Goal: Task Accomplishment & Management: Complete application form

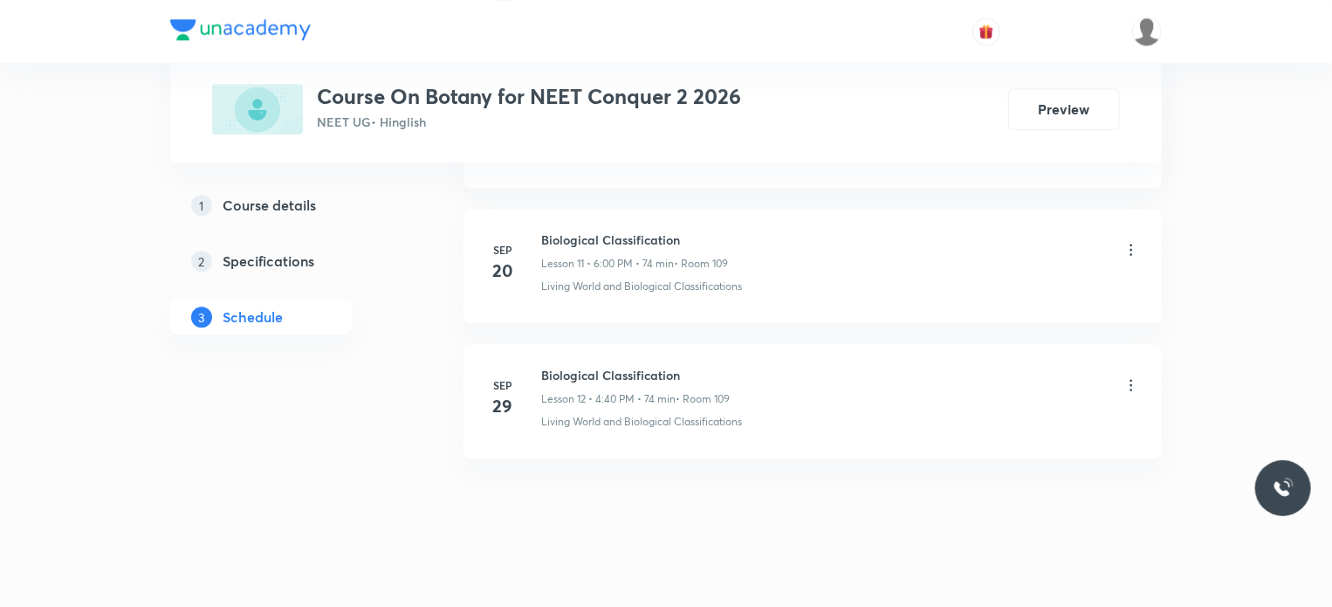
scroll to position [2411, 0]
click at [541, 358] on h6 "Biological Classification" at bounding box center [635, 365] width 189 height 18
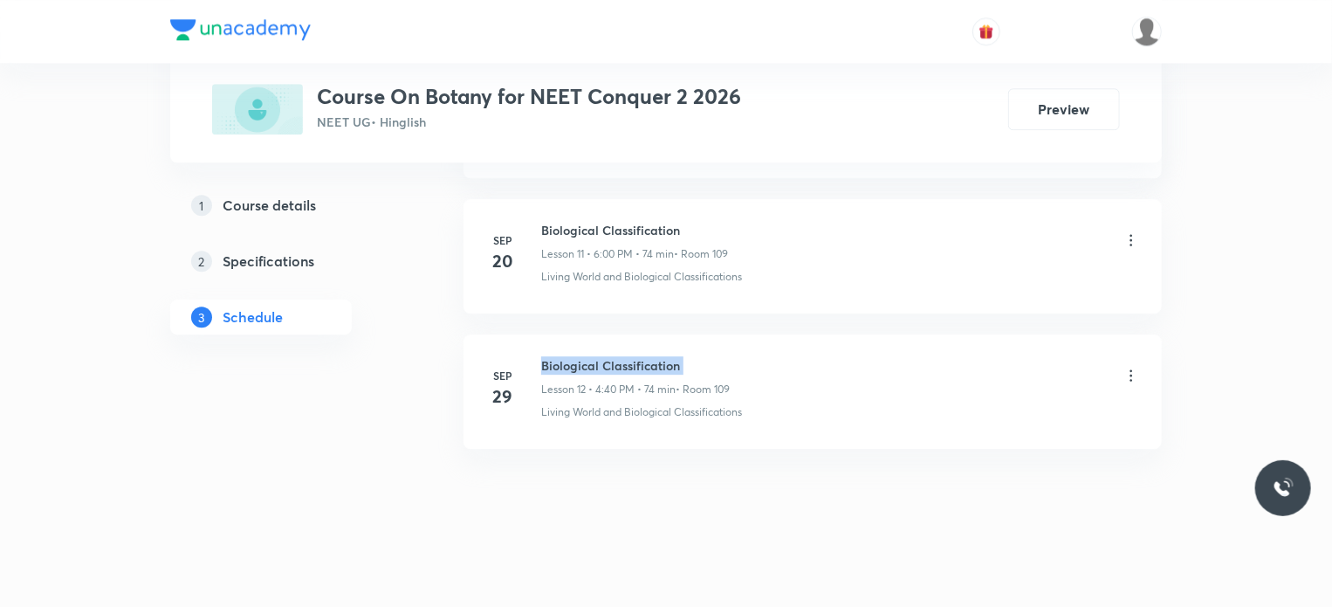
copy h6 "Biological Classification"
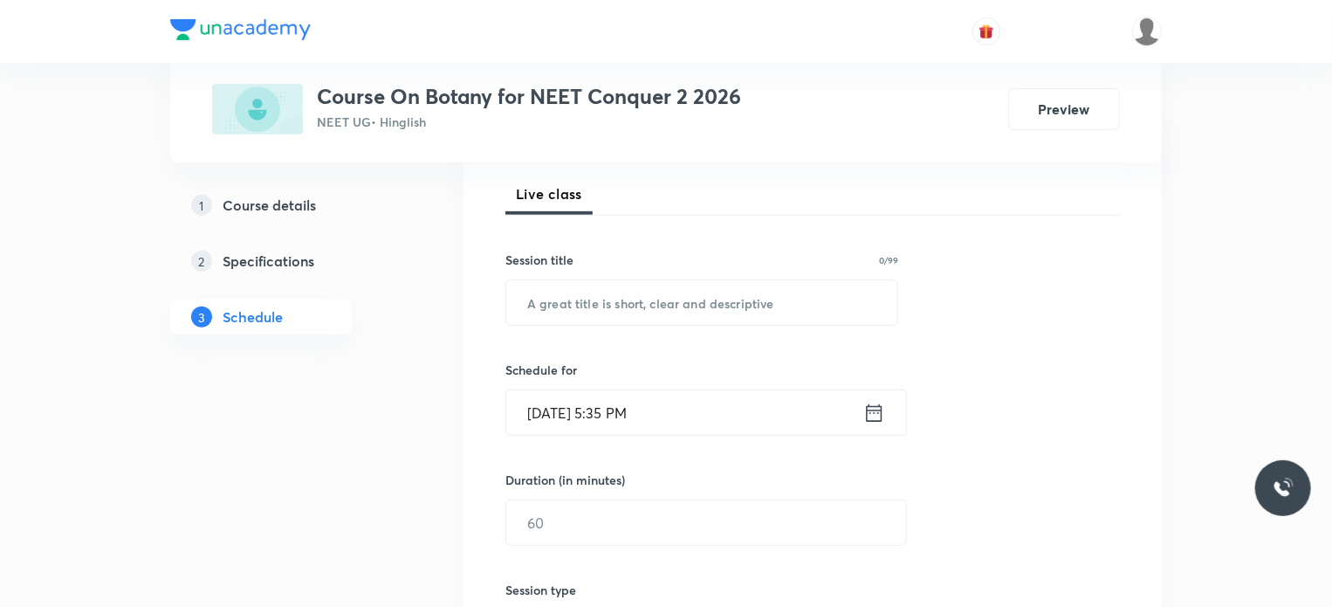
scroll to position [279, 0]
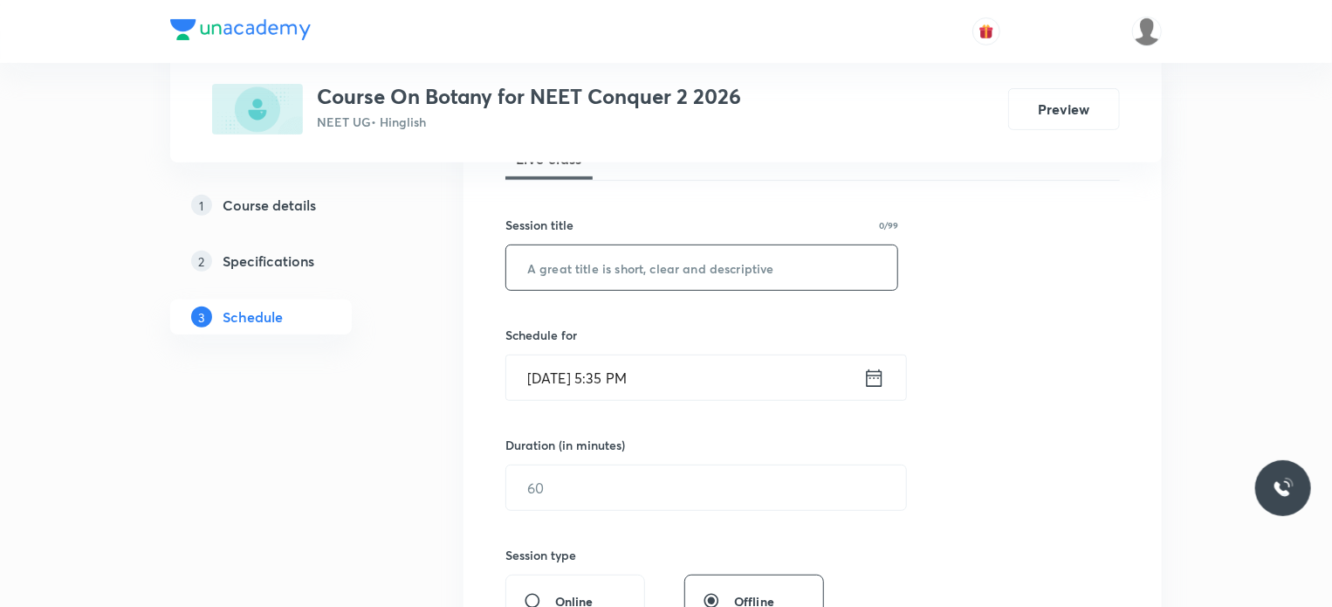
click at [615, 259] on input "text" at bounding box center [701, 267] width 391 height 45
paste input "Biological Classification"
type input "Biological Classification"
click at [553, 375] on input "Oct 4, 2025, 5:35 PM" at bounding box center [684, 377] width 357 height 45
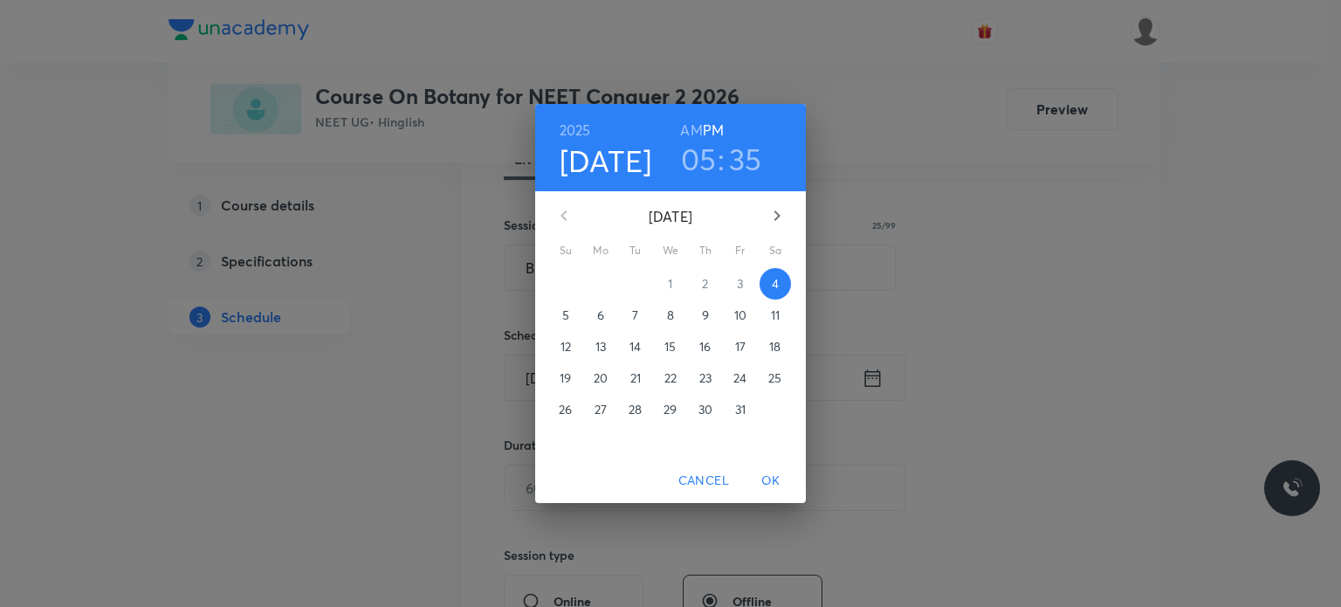
click at [563, 313] on p "5" at bounding box center [565, 314] width 7 height 17
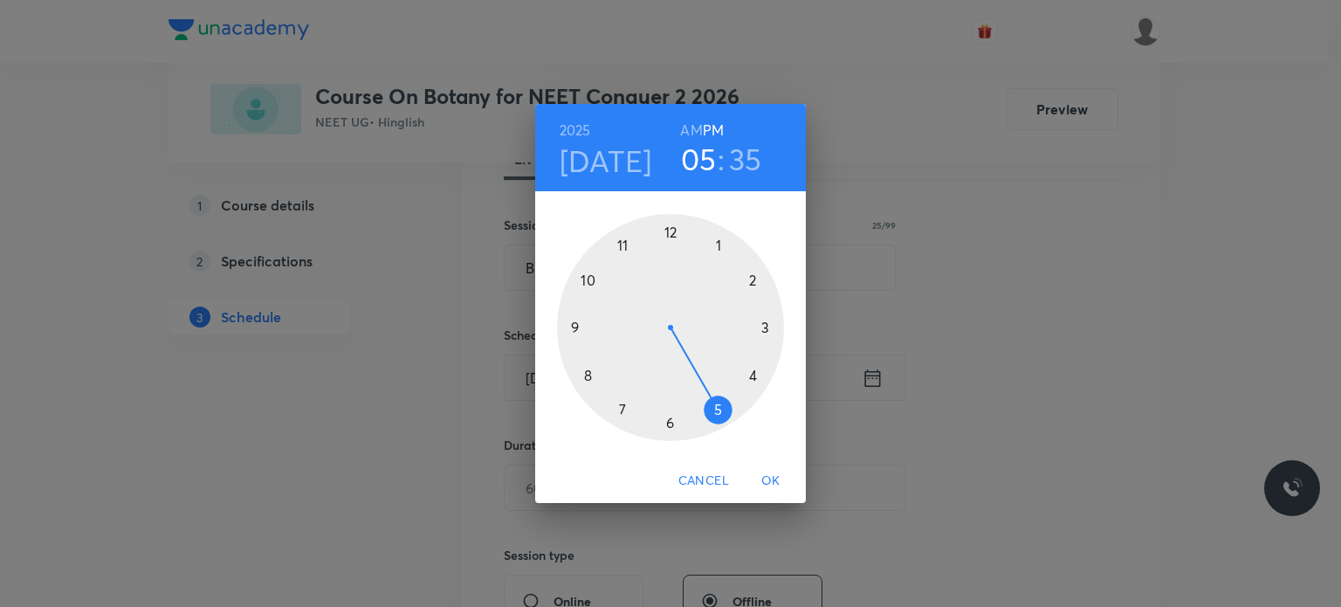
click at [692, 132] on h6 "AM" at bounding box center [691, 130] width 22 height 24
click at [692, 155] on h3 "05" at bounding box center [699, 159] width 36 height 37
click at [588, 279] on div at bounding box center [670, 327] width 227 height 227
click at [667, 229] on div at bounding box center [670, 327] width 227 height 227
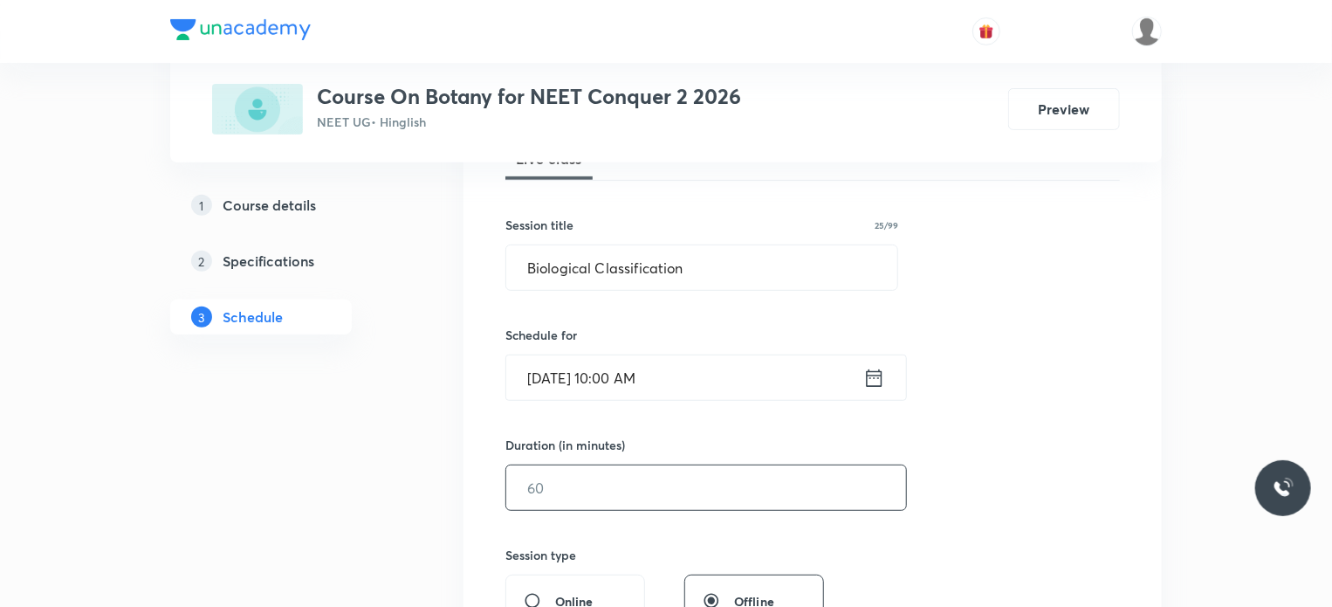
click at [597, 489] on input "text" at bounding box center [706, 487] width 400 height 45
type input "80"
click at [615, 540] on div "Session 13 Live class Session title 25/99 Biological Classification ​ Schedule …" at bounding box center [813, 508] width 615 height 820
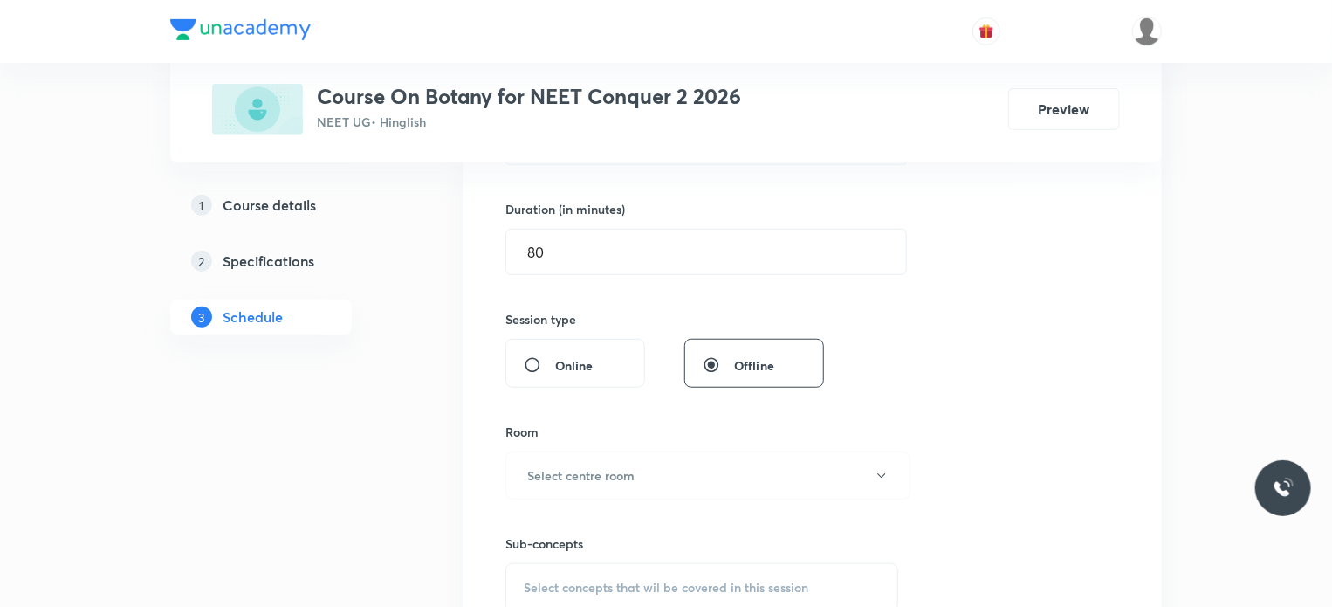
scroll to position [594, 0]
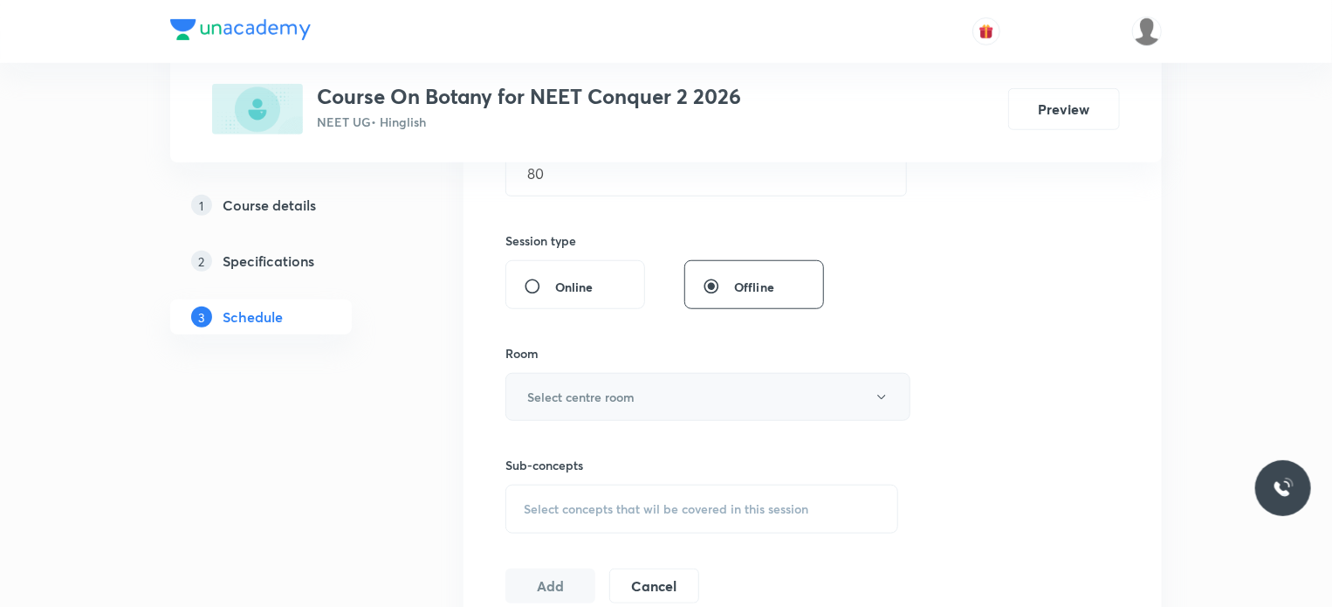
click at [616, 399] on h6 "Select centre room" at bounding box center [580, 397] width 107 height 18
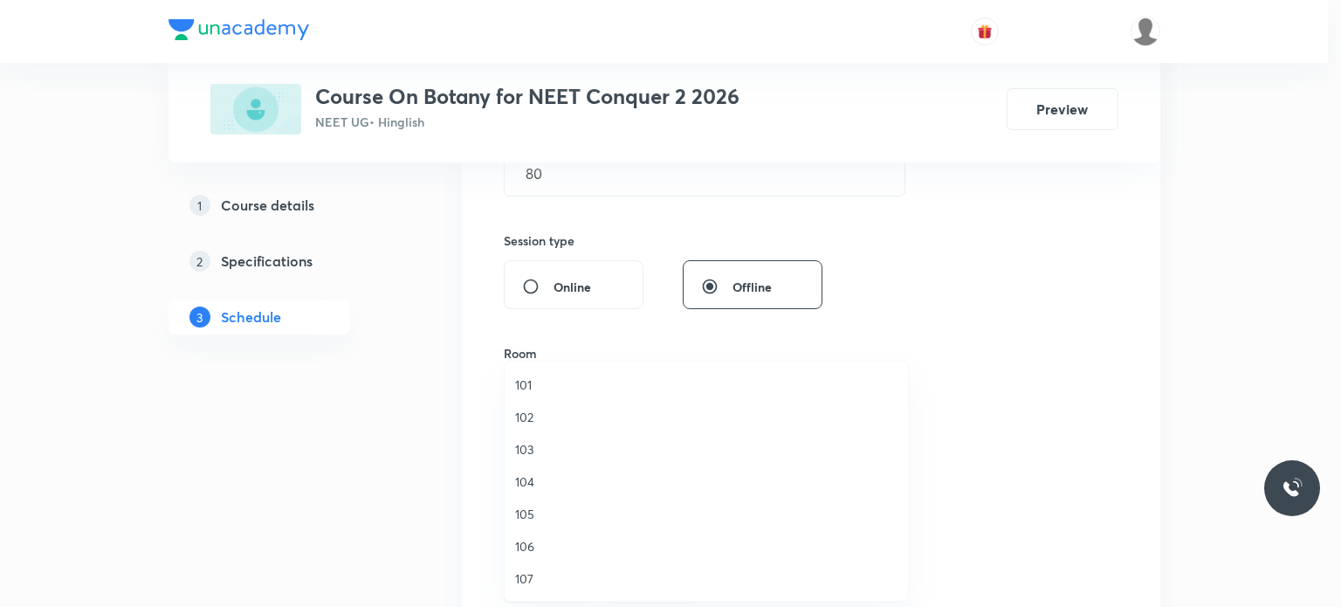
click at [537, 415] on span "102" at bounding box center [706, 417] width 382 height 18
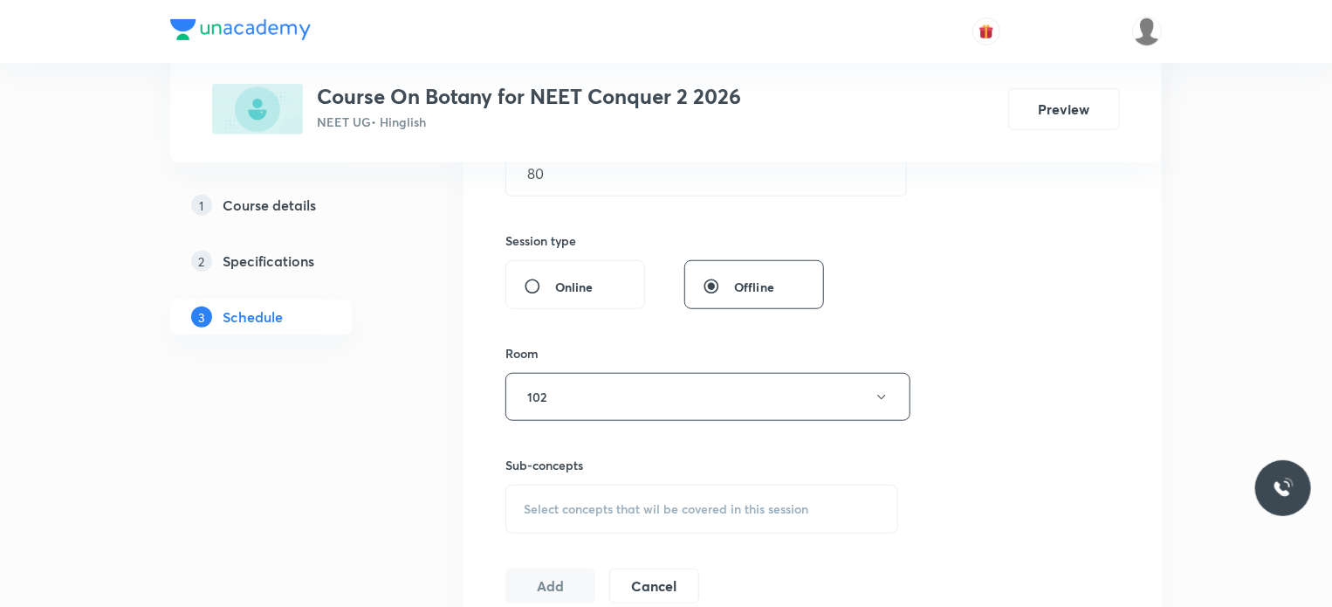
click at [596, 452] on div "Sub-concepts Select concepts that wil be covered in this session" at bounding box center [702, 477] width 393 height 113
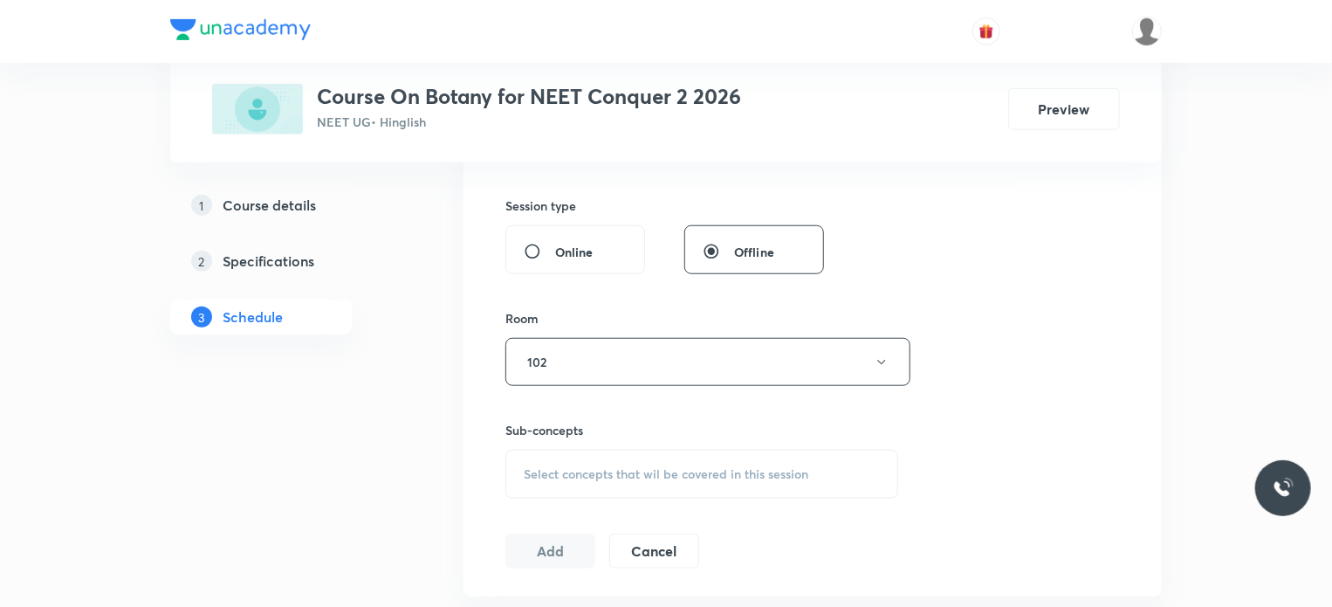
scroll to position [699, 0]
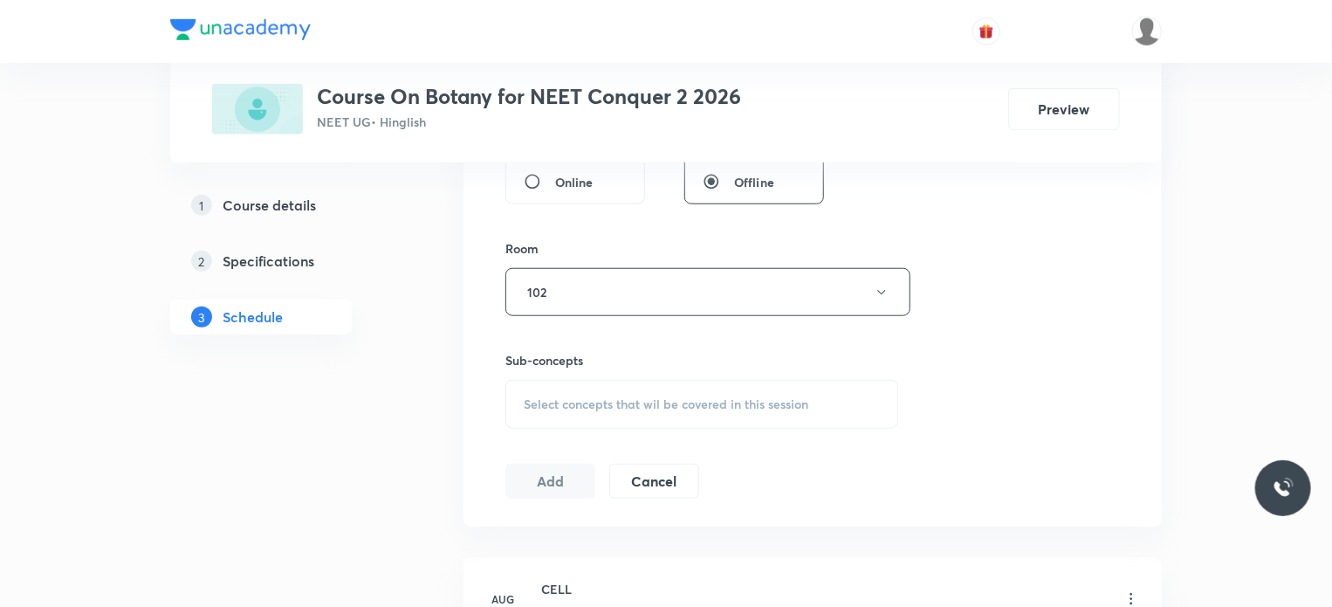
click at [592, 402] on span "Select concepts that wil be covered in this session" at bounding box center [666, 404] width 285 height 14
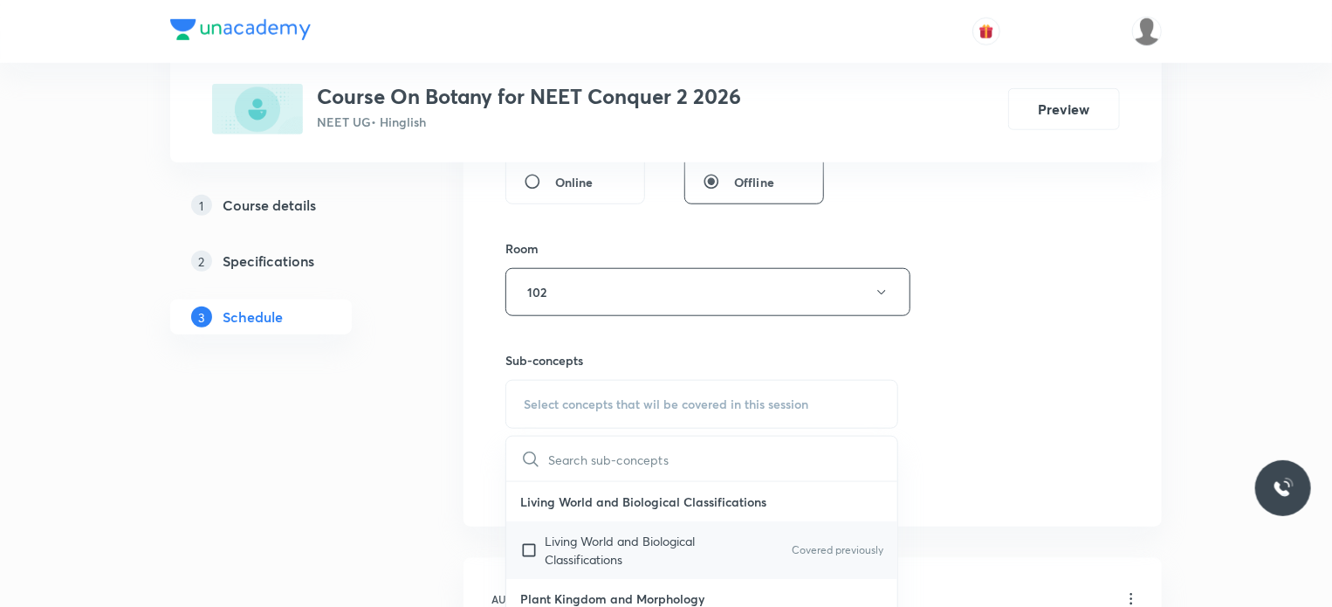
click at [546, 548] on p "Living World and Biological Classifications" at bounding box center [633, 550] width 176 height 37
checkbox input "true"
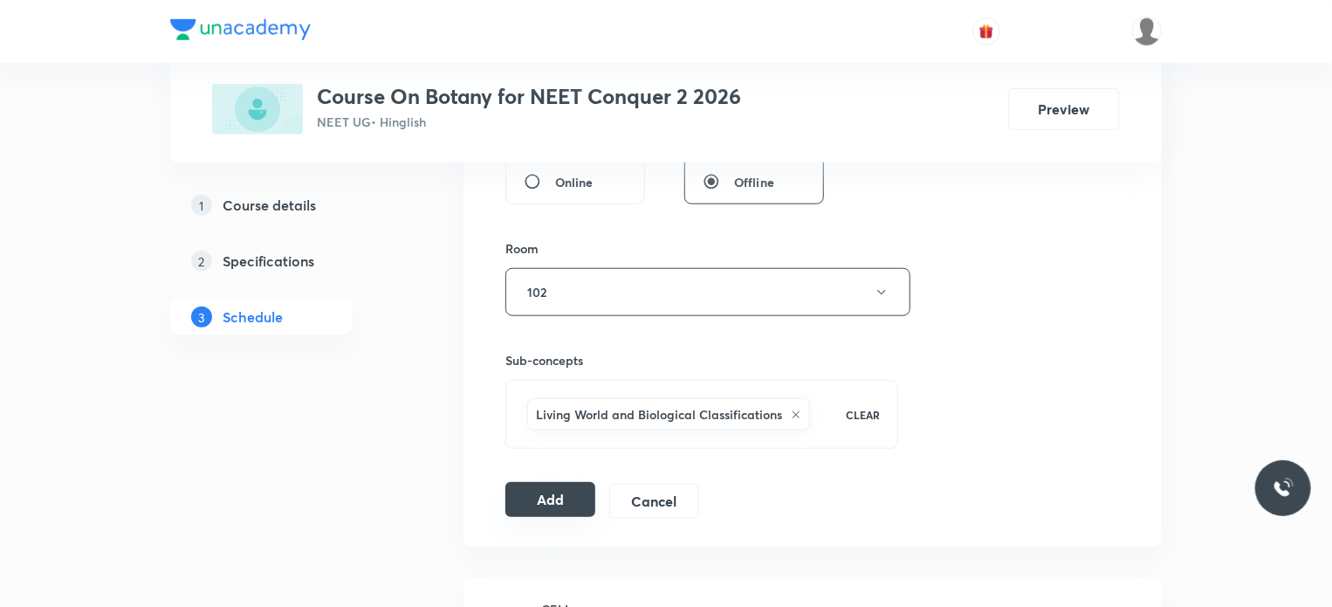
click at [541, 498] on button "Add" at bounding box center [551, 499] width 90 height 35
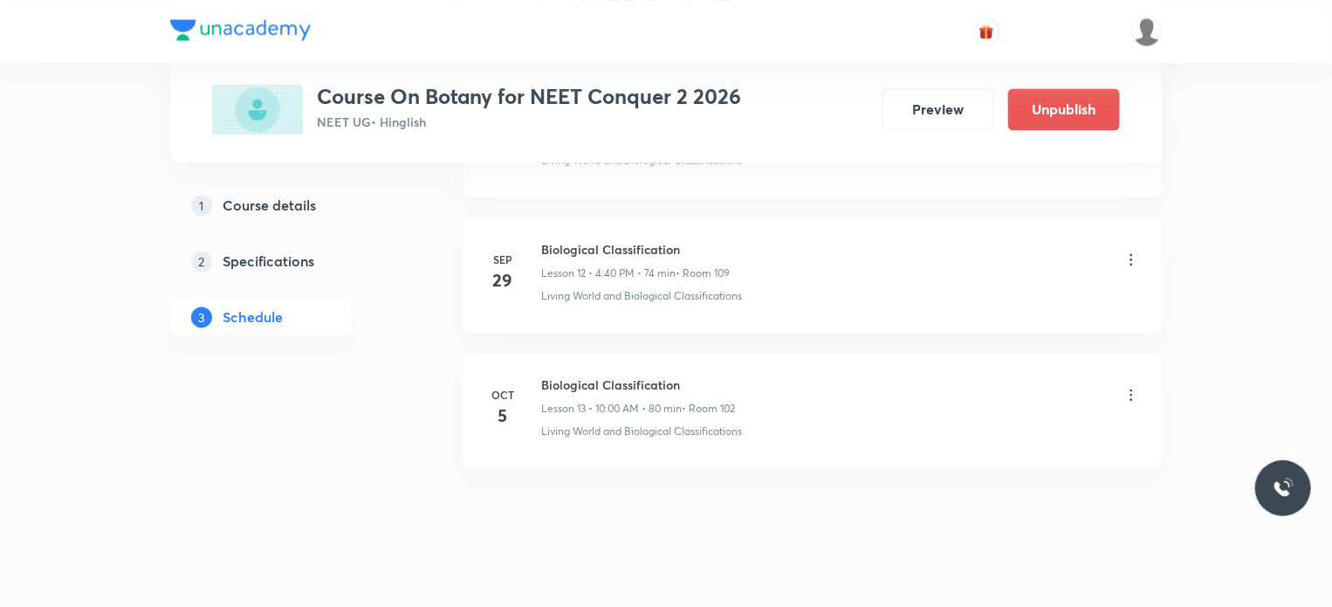
scroll to position [1745, 0]
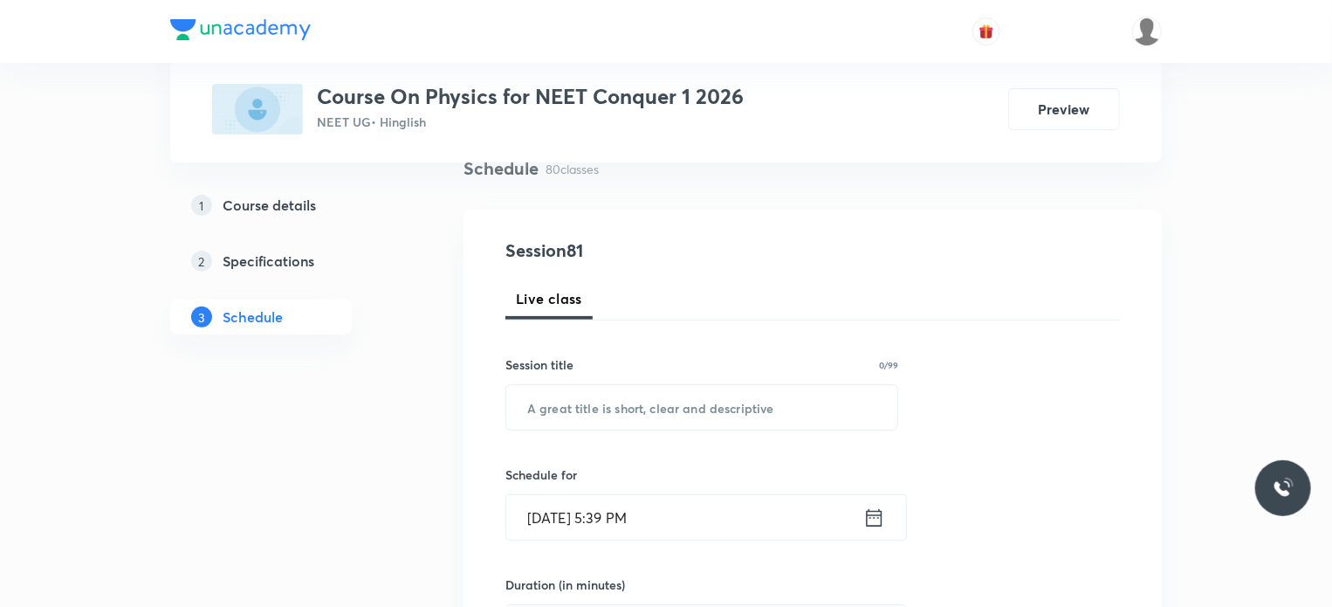
scroll to position [175, 0]
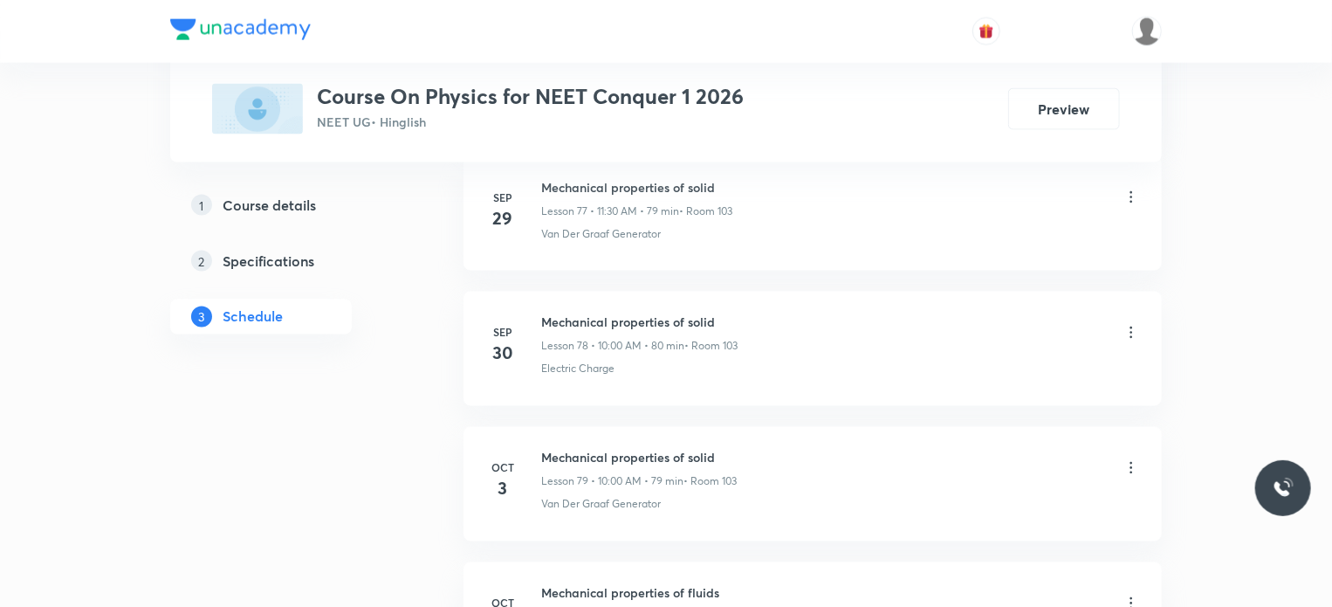
scroll to position [11590, 0]
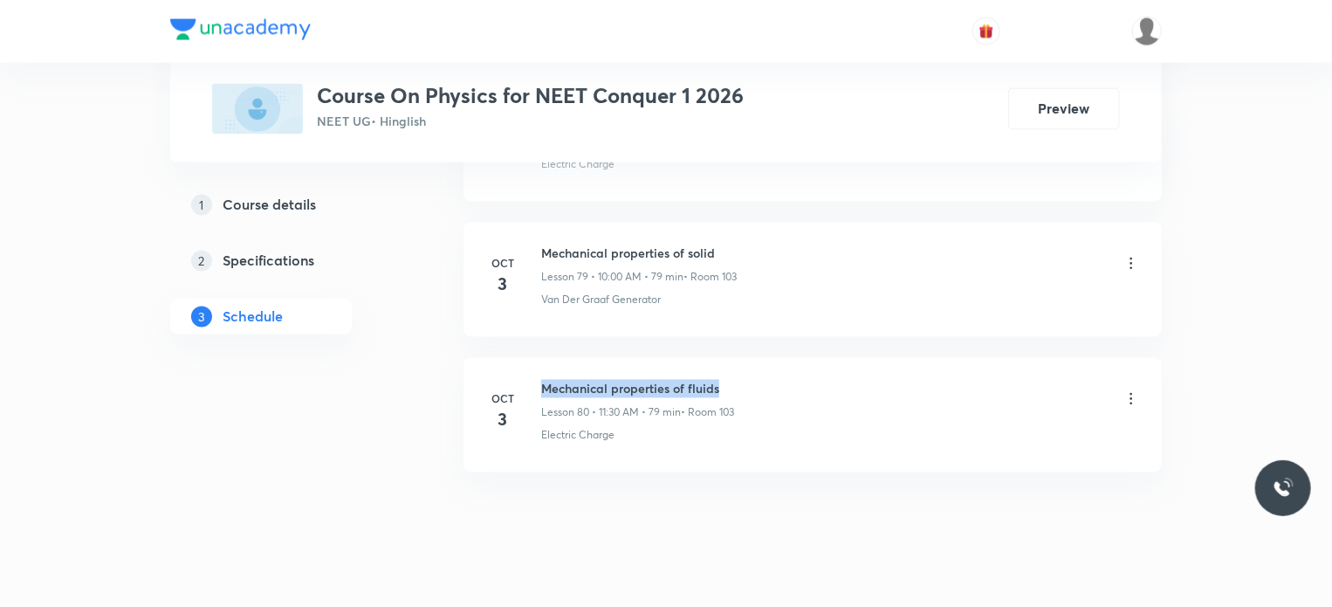
drag, startPoint x: 541, startPoint y: 355, endPoint x: 768, endPoint y: 354, distance: 227.0
click at [768, 380] on div "Mechanical properties of fluids Lesson 80 • 11:30 AM • 79 min • Room 103" at bounding box center [840, 400] width 599 height 41
copy h6 "Mechanical properties of fluids"
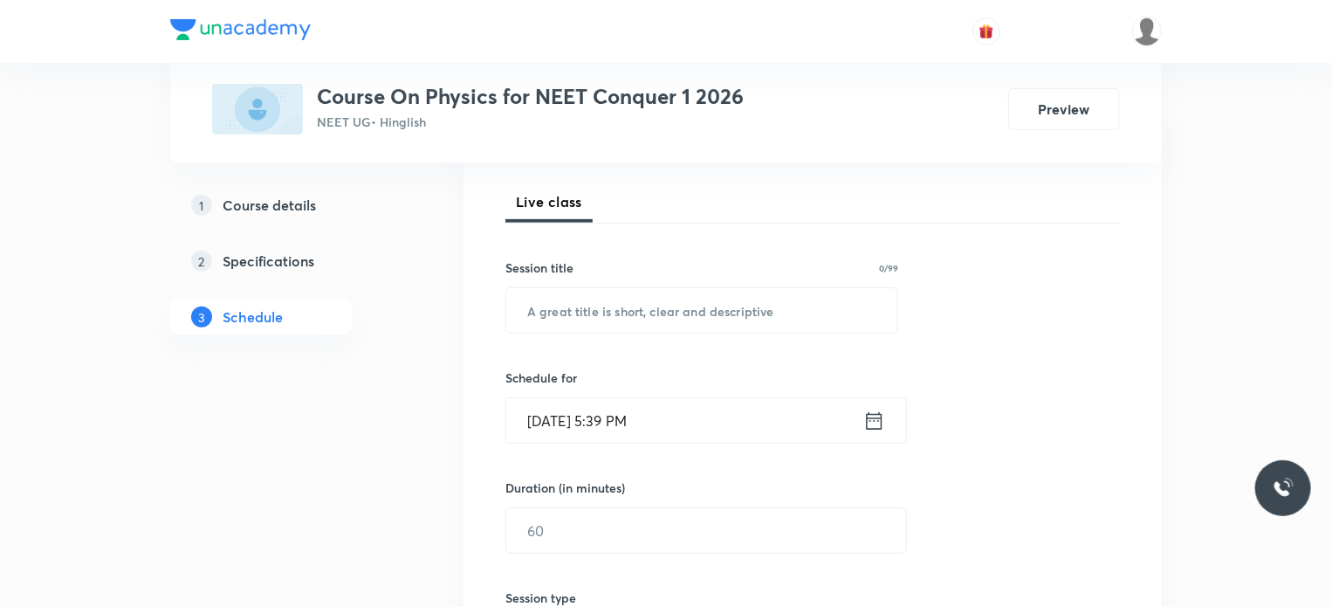
scroll to position [279, 0]
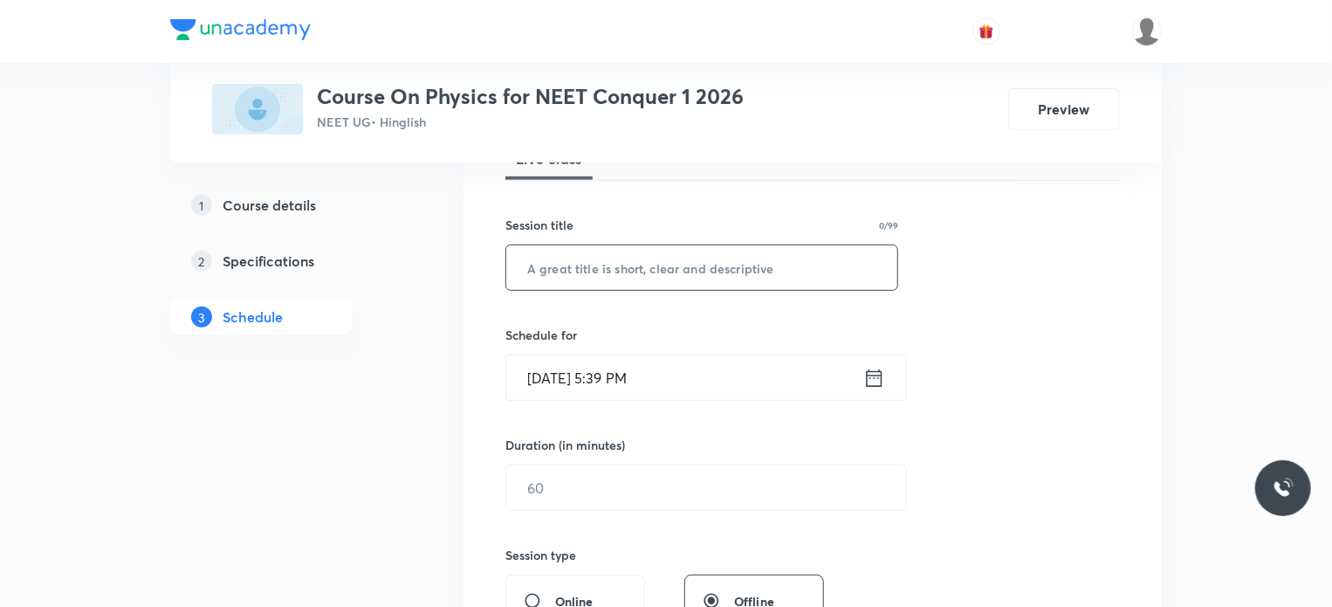
click at [627, 263] on input "text" at bounding box center [701, 267] width 391 height 45
paste input "Mechanical properties of fluids"
type input "Mechanical properties of fluids"
click at [664, 327] on h6 "Schedule for" at bounding box center [702, 335] width 393 height 18
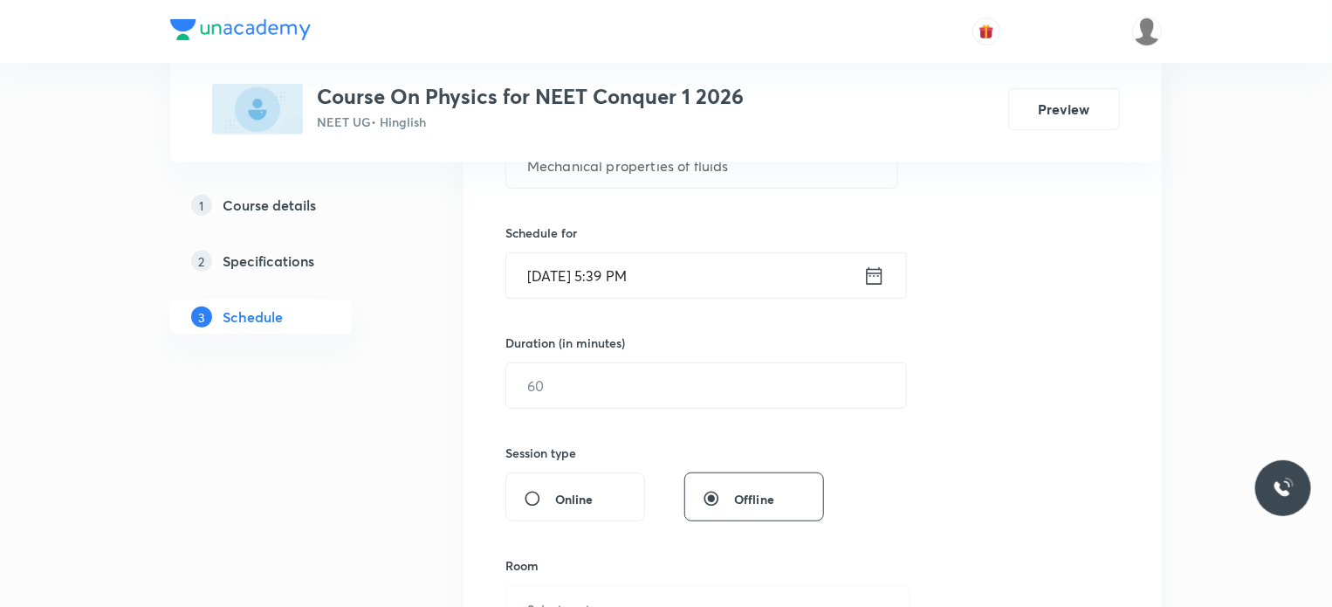
scroll to position [384, 0]
click at [556, 272] on input "[DATE] 5:39 PM" at bounding box center [684, 273] width 357 height 45
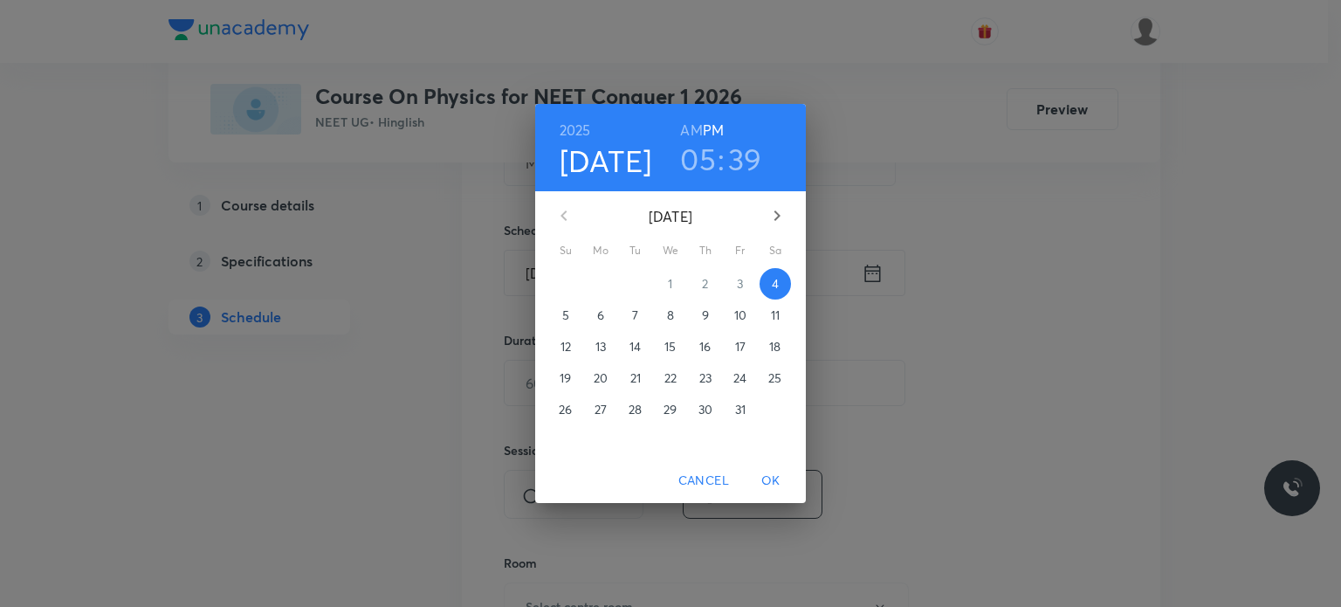
click at [564, 308] on p "5" at bounding box center [565, 314] width 7 height 17
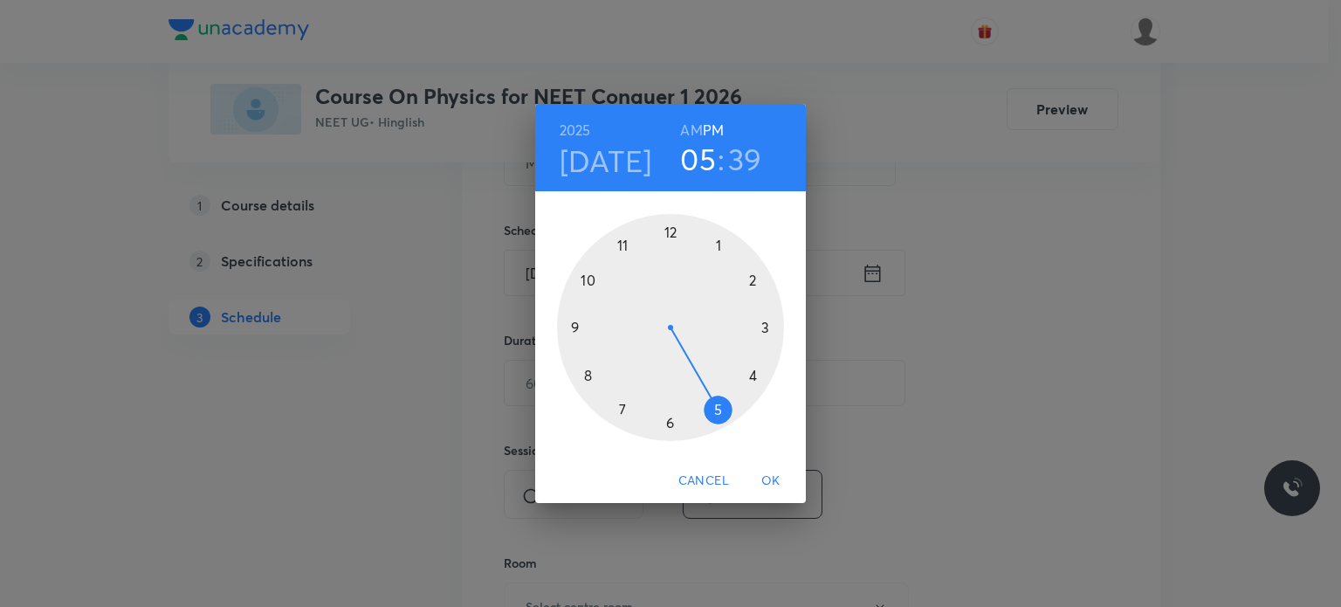
click at [692, 126] on h6 "AM" at bounding box center [691, 130] width 22 height 24
click at [587, 279] on div at bounding box center [670, 327] width 227 height 227
click at [667, 232] on div at bounding box center [670, 327] width 227 height 227
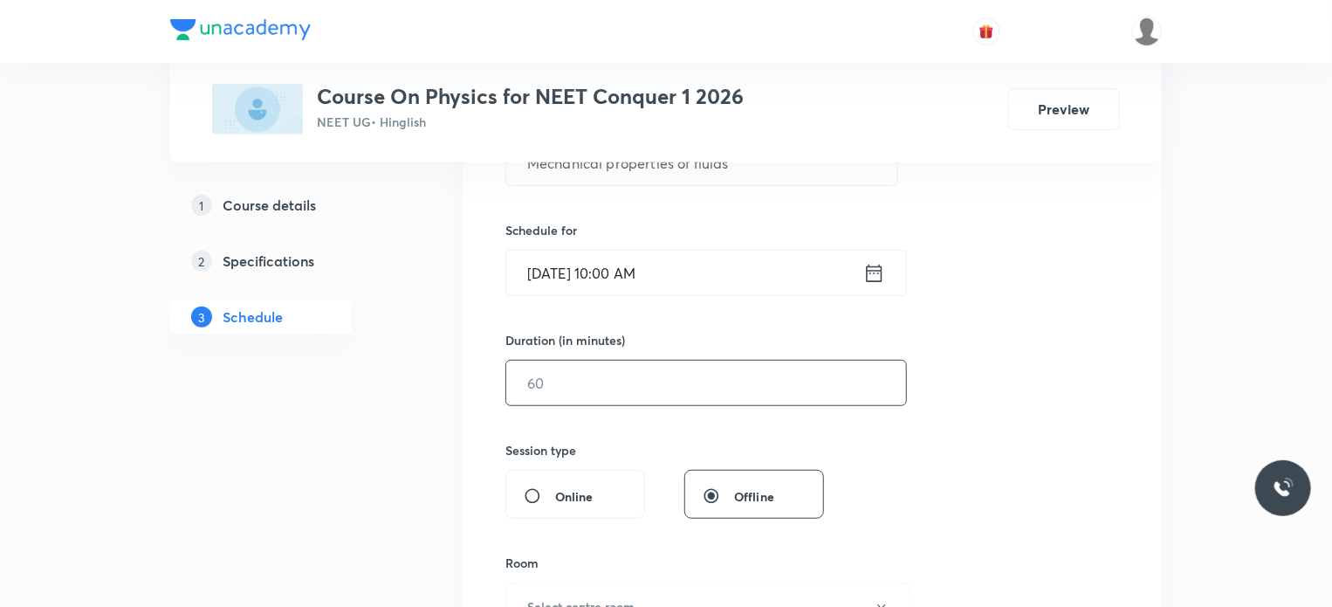
click at [565, 373] on input "text" at bounding box center [706, 383] width 400 height 45
type input "120"
click at [582, 429] on div "Session 81 Live class Session title 31/99 Mechanical properties of fluids ​ Sch…" at bounding box center [813, 403] width 615 height 820
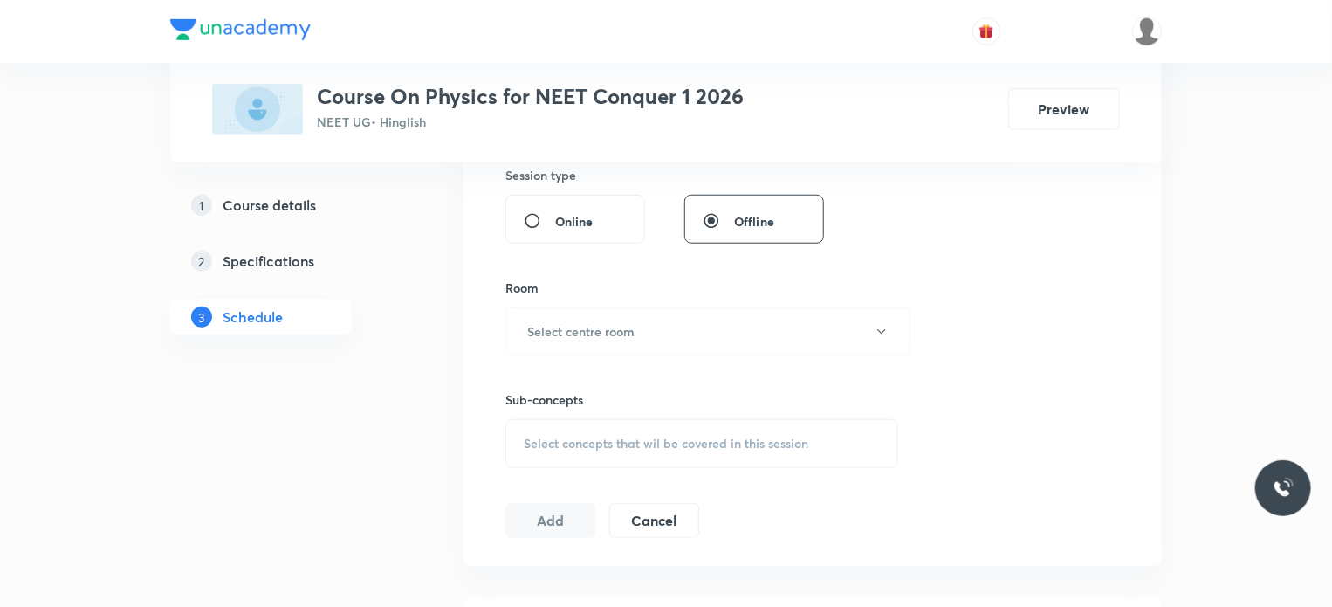
scroll to position [664, 0]
click at [583, 324] on h6 "Select centre room" at bounding box center [580, 327] width 107 height 18
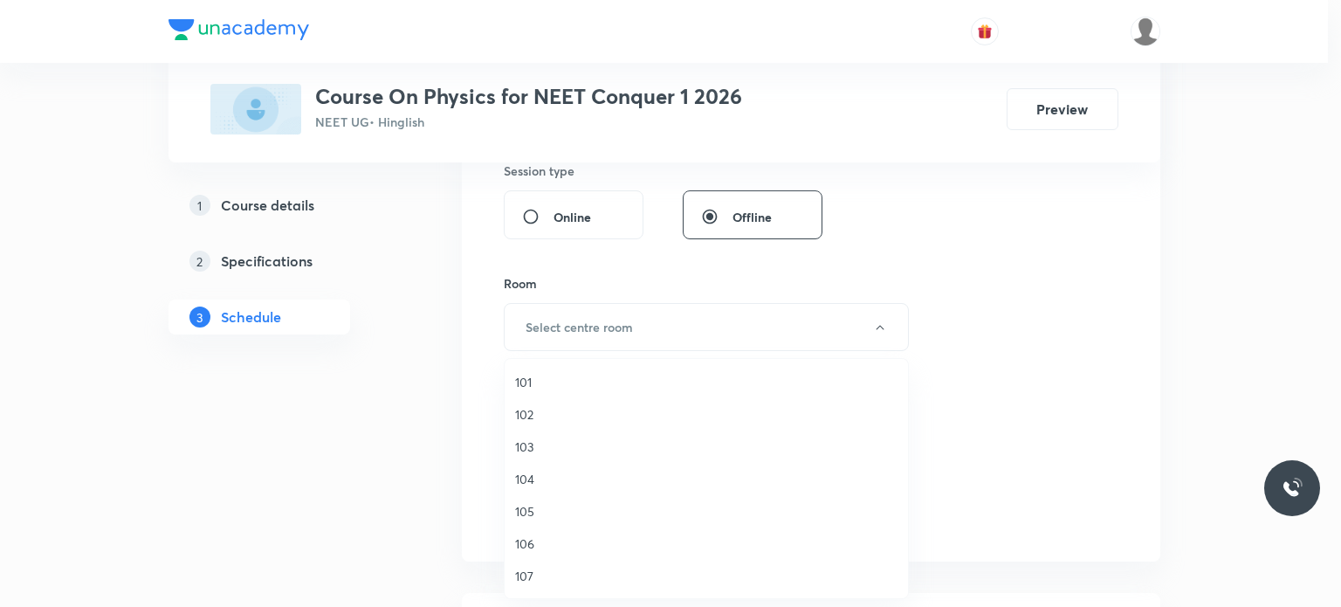
click at [538, 449] on span "103" at bounding box center [706, 446] width 382 height 18
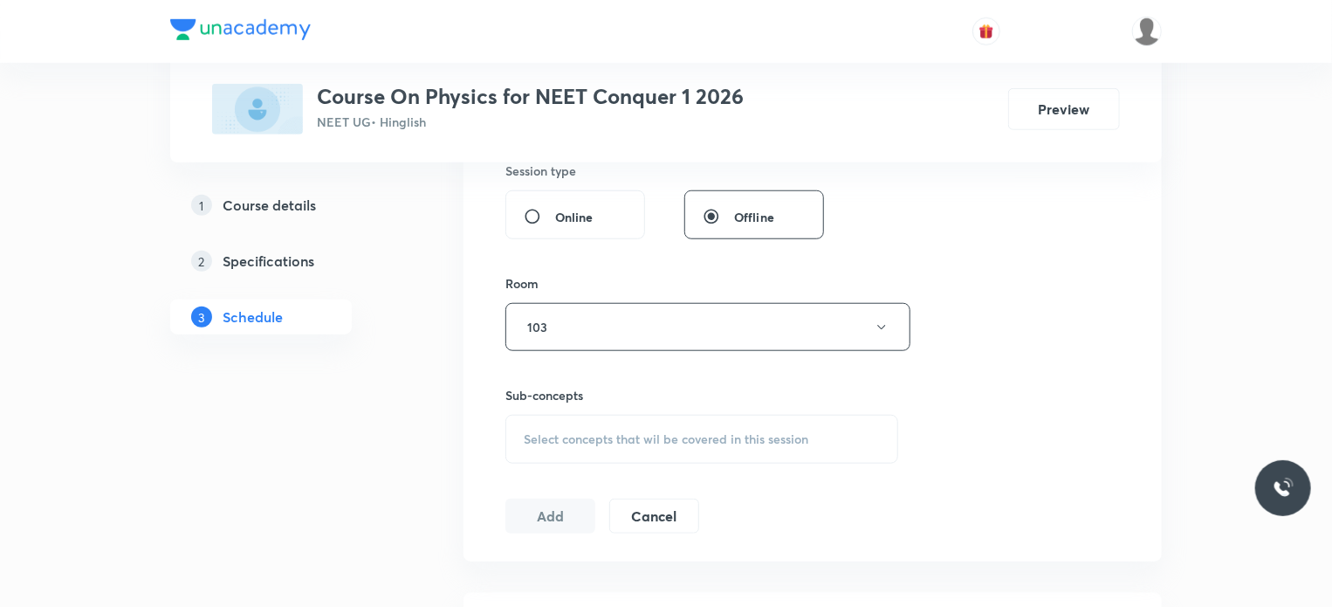
click at [568, 432] on span "Select concepts that wil be covered in this session" at bounding box center [666, 439] width 285 height 14
click at [569, 570] on p "Electric Charge" at bounding box center [587, 576] width 85 height 18
checkbox input "true"
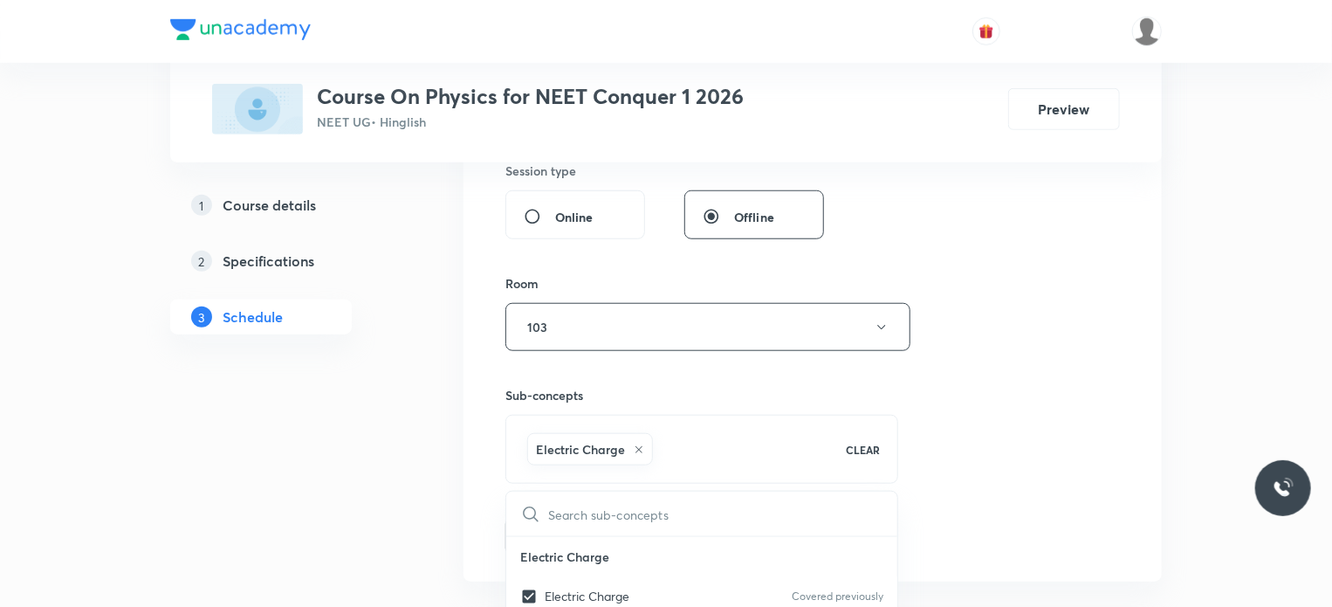
click at [541, 533] on button "Add" at bounding box center [551, 534] width 90 height 35
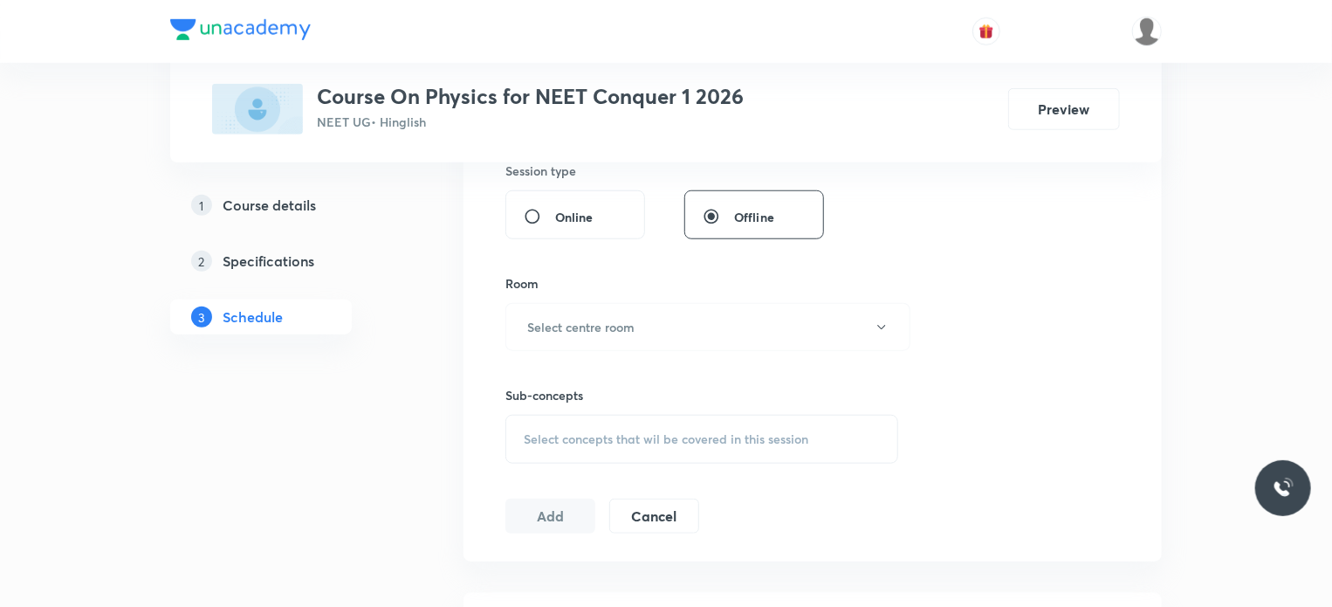
click at [1048, 511] on div "Session 81 Live class Session title 31/99 Mechanical properties of fluids ​ Sch…" at bounding box center [813, 124] width 615 height 820
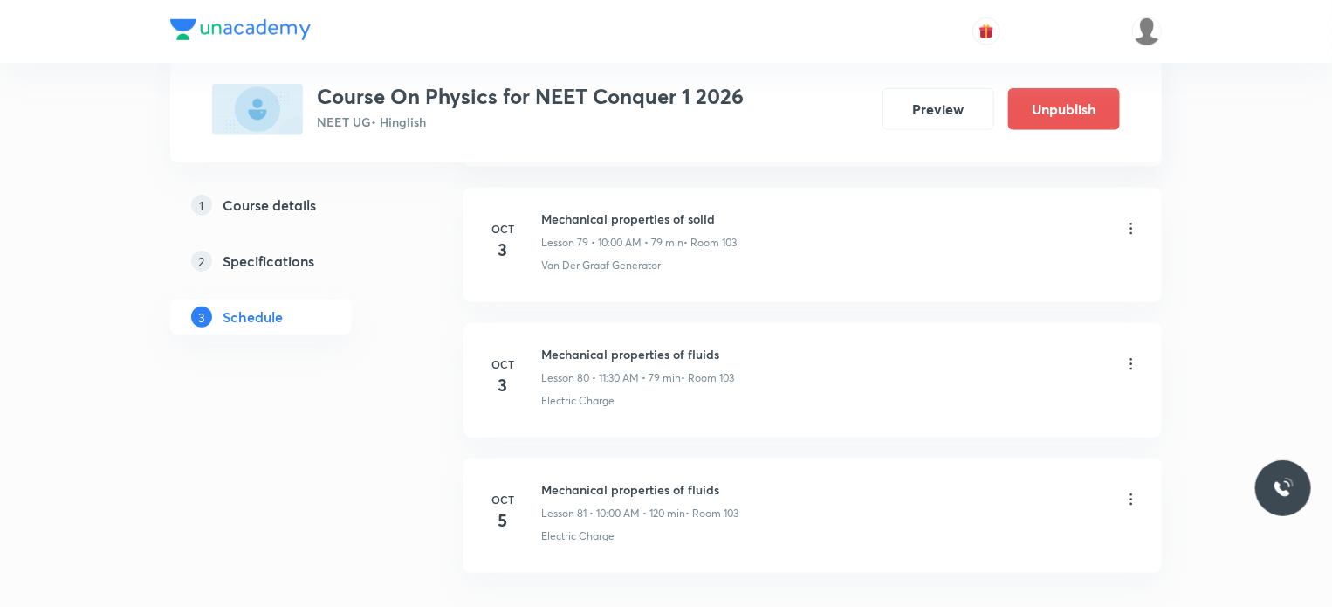
scroll to position [10924, 0]
